Goal: Use online tool/utility: Utilize a website feature to perform a specific function

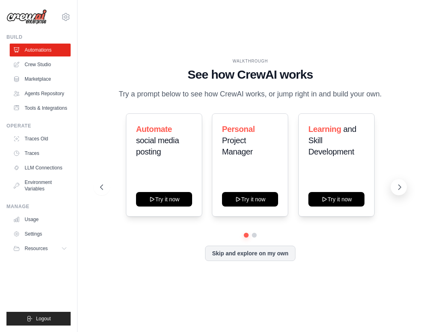
click at [394, 188] on button at bounding box center [398, 187] width 16 height 16
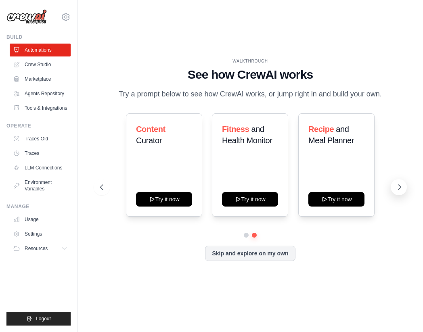
click at [395, 187] on icon at bounding box center [399, 187] width 8 height 8
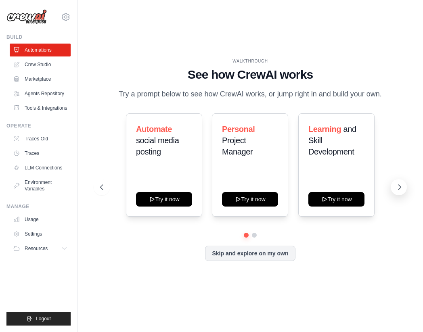
click at [394, 190] on button at bounding box center [398, 187] width 16 height 16
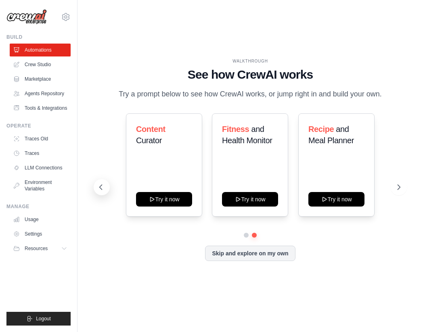
click at [99, 187] on icon at bounding box center [101, 187] width 8 height 8
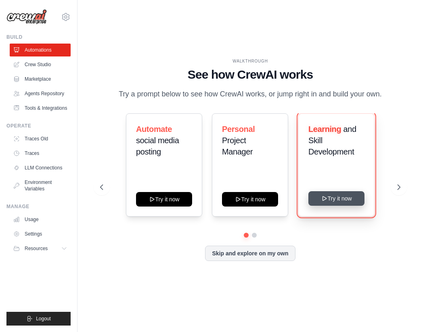
click at [340, 198] on button "Try it now" at bounding box center [336, 198] width 56 height 15
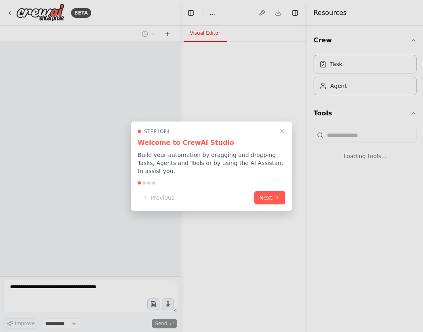
select select "****"
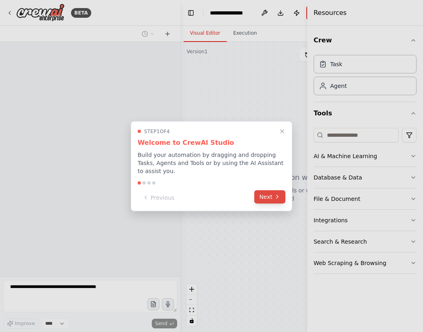
click at [267, 200] on button "Next" at bounding box center [269, 196] width 31 height 13
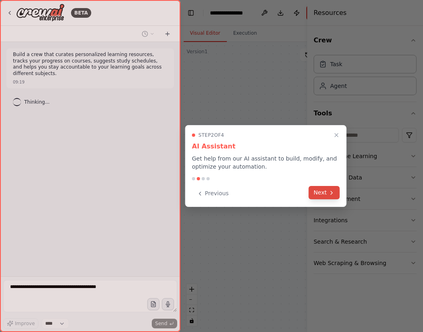
click at [328, 190] on icon at bounding box center [331, 193] width 6 height 6
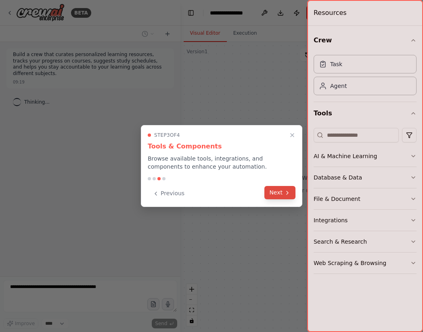
click at [287, 192] on icon at bounding box center [287, 192] width 2 height 3
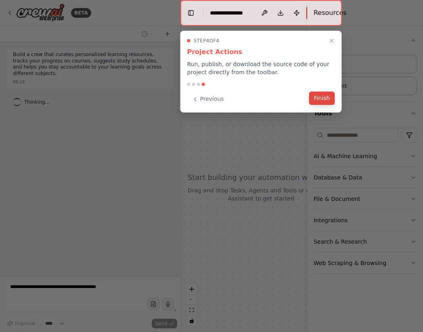
click at [327, 101] on button "Finish" at bounding box center [322, 98] width 26 height 13
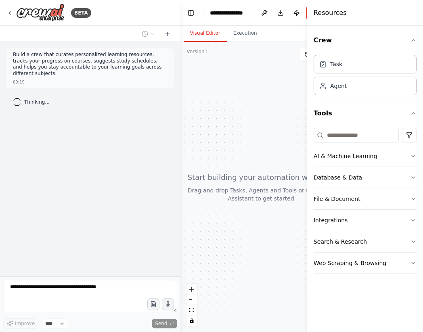
click at [56, 154] on div "Build a crew that curates personalized learning resources, tracks your progress…" at bounding box center [90, 159] width 180 height 234
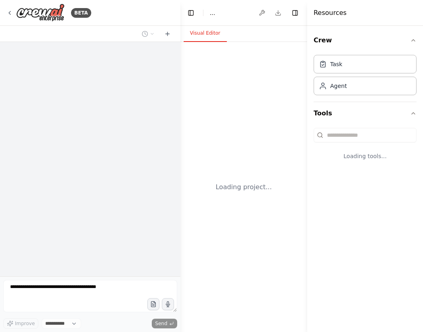
select select "****"
